Goal: Task Accomplishment & Management: Use online tool/utility

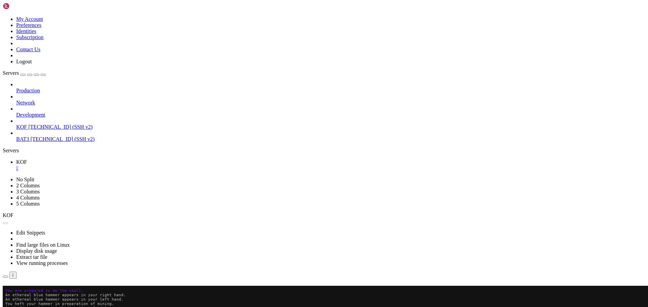
scroll to position [149, 0]
click at [30, 292] on button "Reconnect" at bounding box center [16, 295] width 27 height 7
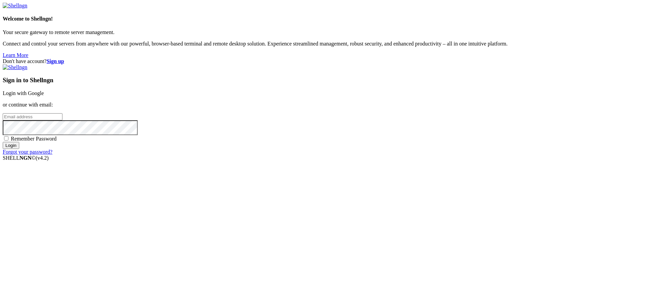
type input "gcoindreau@yahoo.com"
click at [19, 149] on input "Login" at bounding box center [11, 145] width 17 height 7
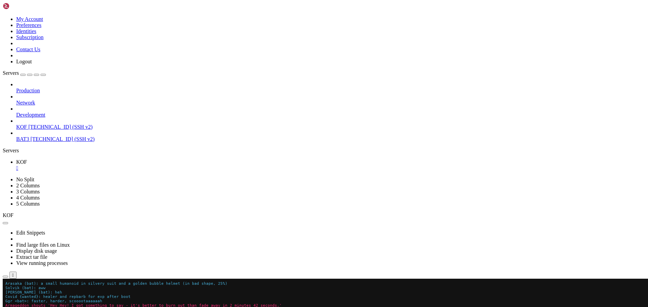
scroll to position [219, 0]
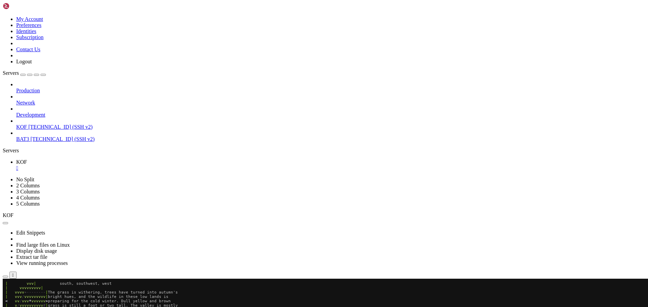
scroll to position [373, 0]
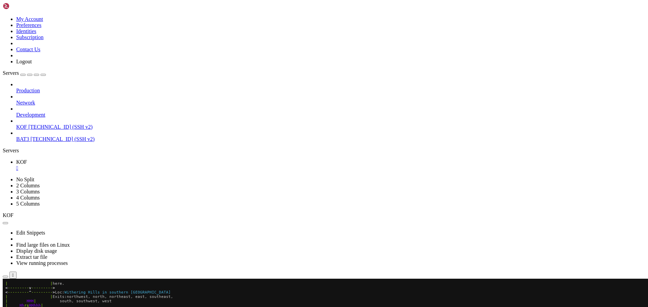
scroll to position [469, 0]
